Goal: Transaction & Acquisition: Book appointment/travel/reservation

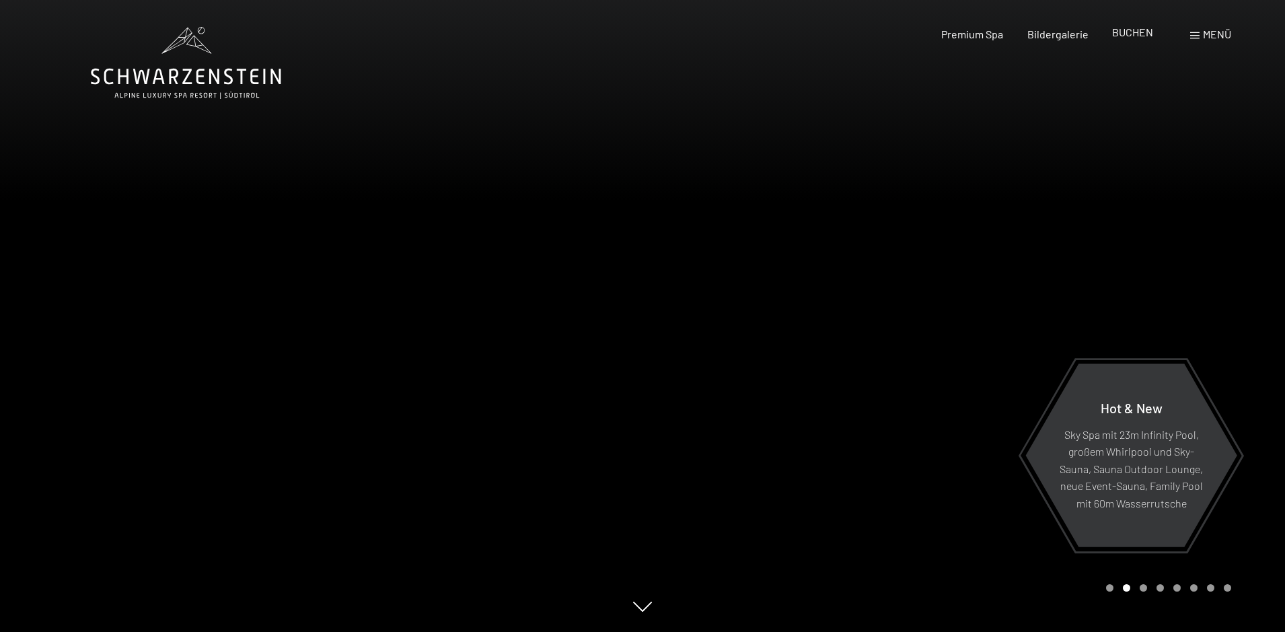
click at [1129, 32] on span "BUCHEN" at bounding box center [1132, 32] width 41 height 13
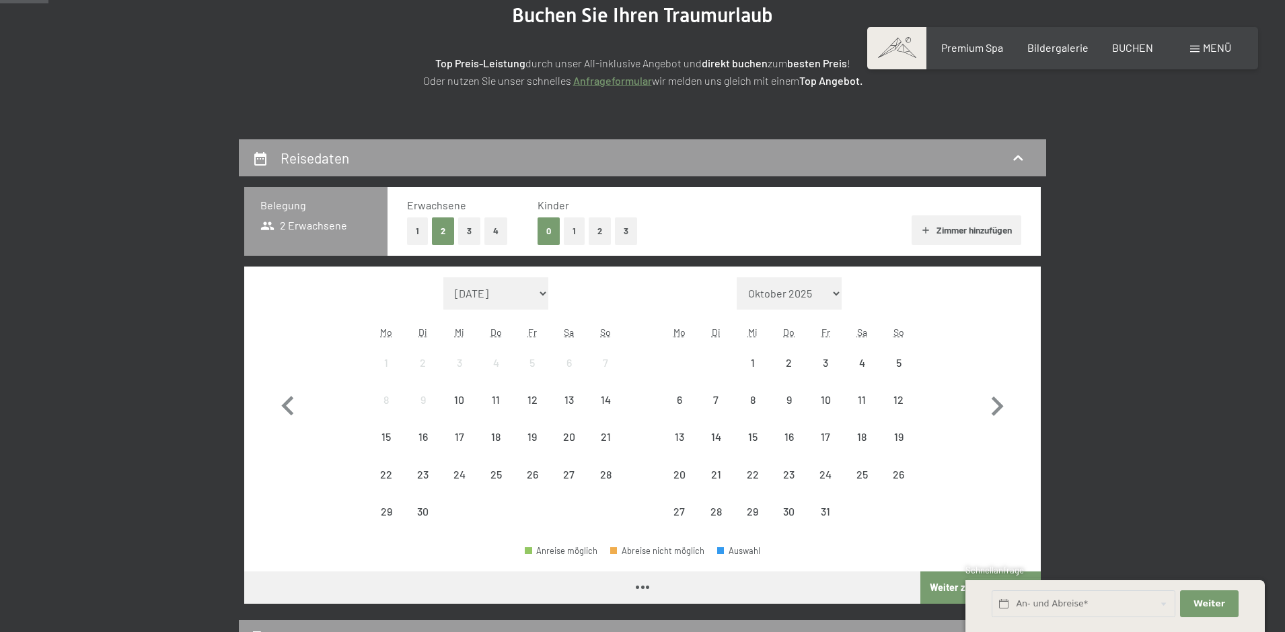
scroll to position [242, 0]
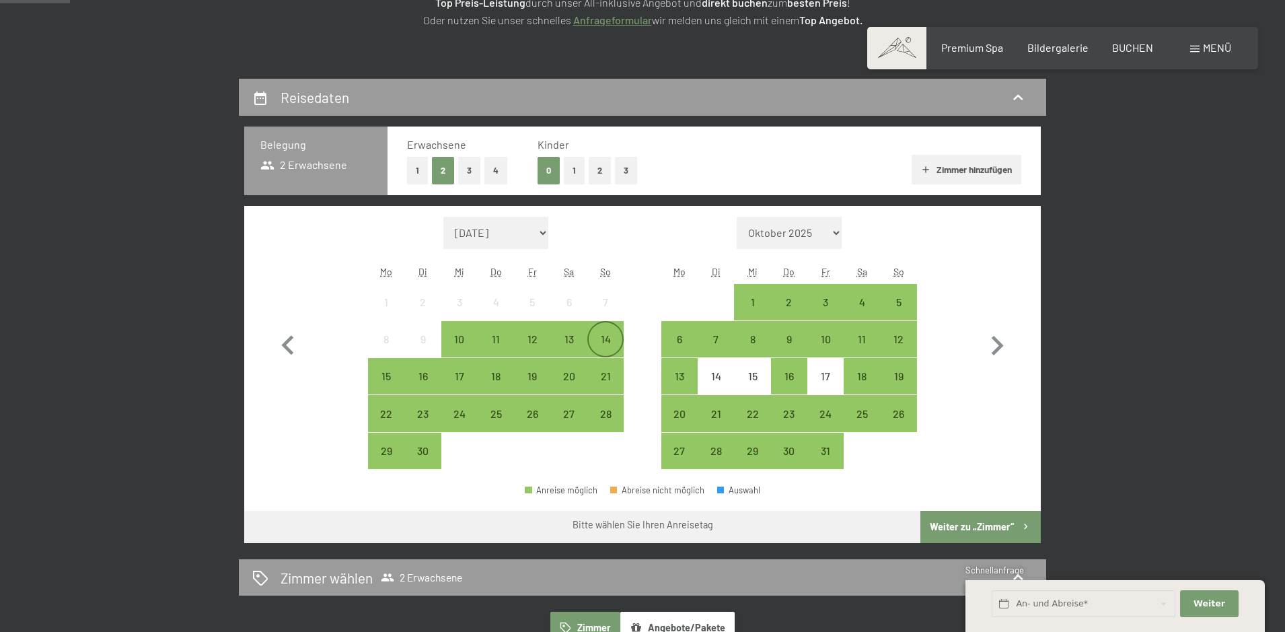
click at [612, 344] on div "14" at bounding box center [606, 351] width 34 height 34
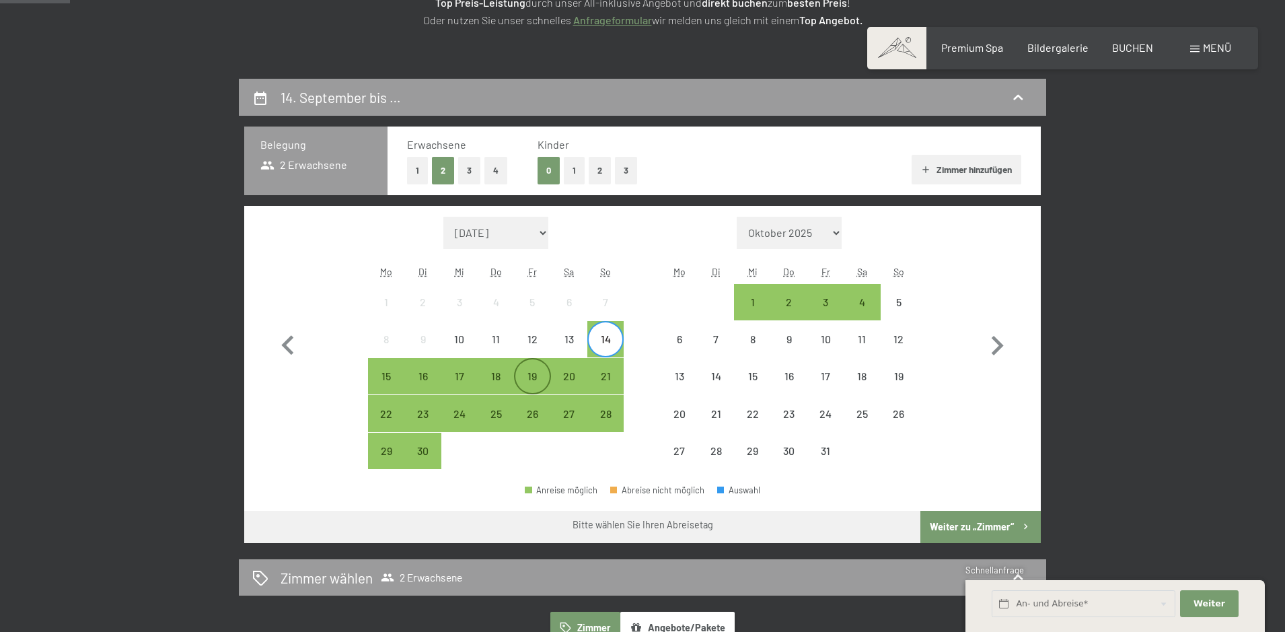
click at [537, 375] on div "19" at bounding box center [532, 388] width 34 height 34
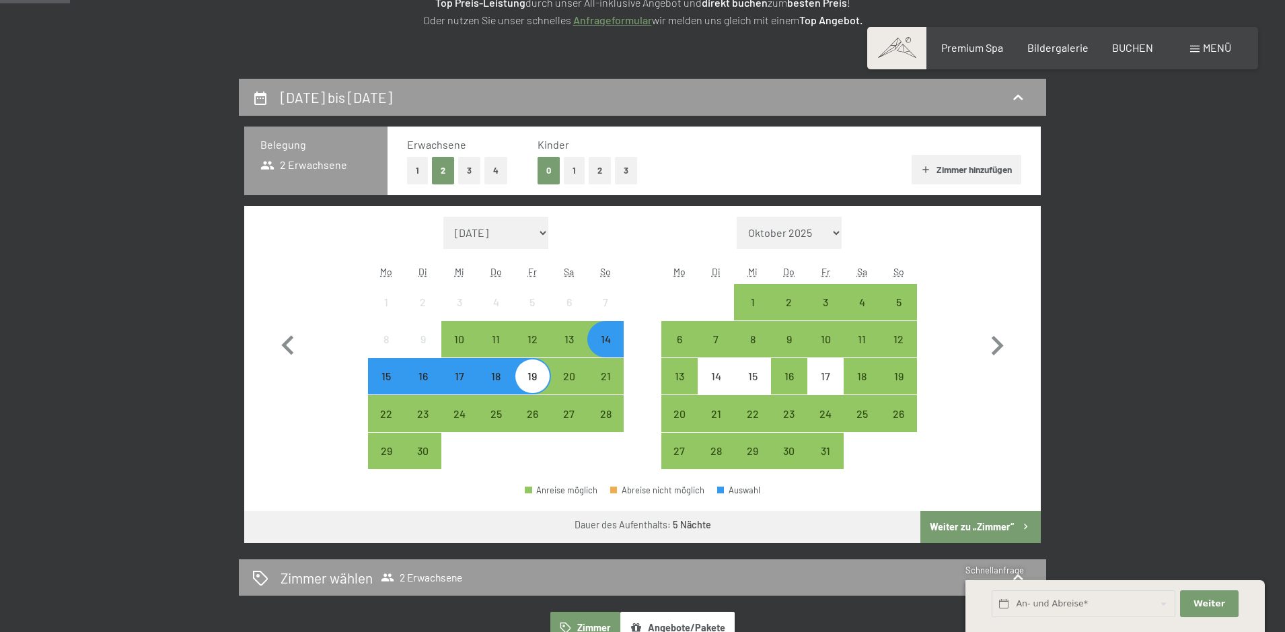
click at [988, 525] on button "Weiter zu „Zimmer“" at bounding box center [980, 527] width 120 height 32
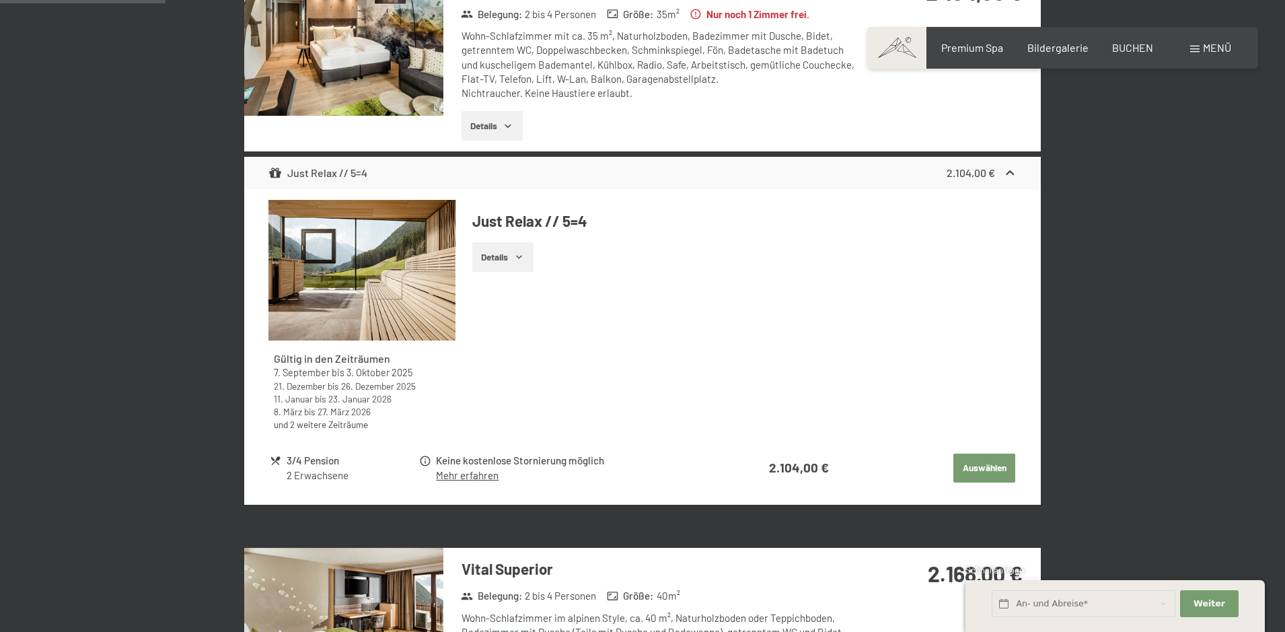
scroll to position [482, 0]
